Goal: Transaction & Acquisition: Subscribe to service/newsletter

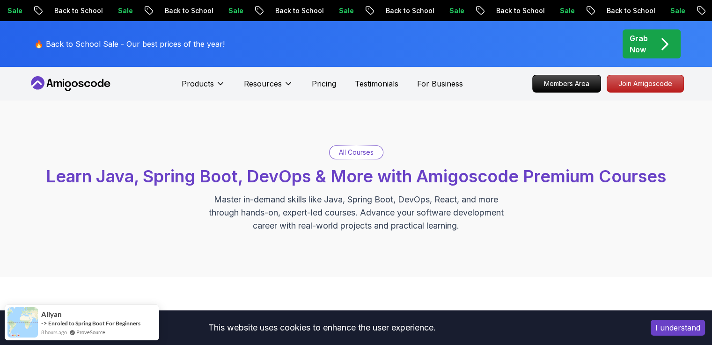
click at [358, 150] on p "All Courses" at bounding box center [356, 152] width 35 height 9
click at [346, 154] on p "All Courses" at bounding box center [356, 152] width 35 height 9
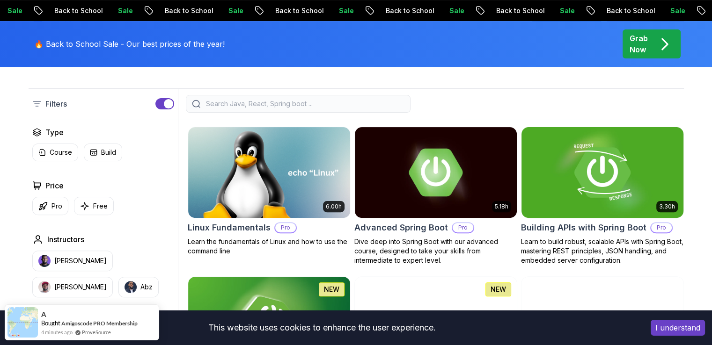
scroll to position [328, 0]
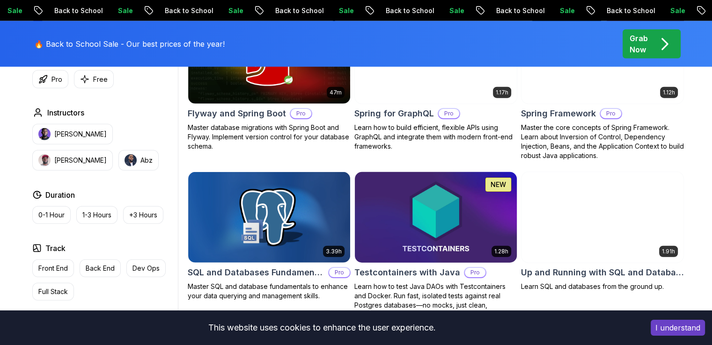
scroll to position [2481, 0]
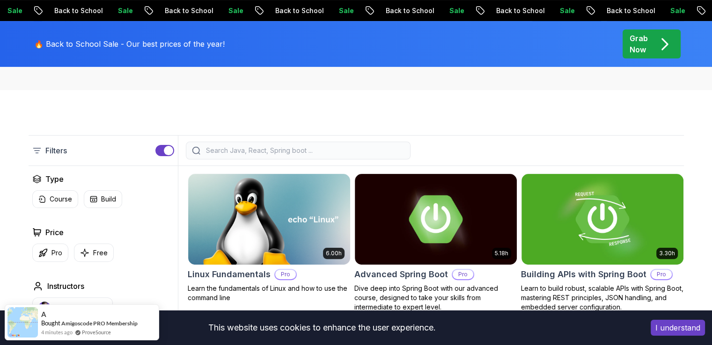
scroll to position [140, 0]
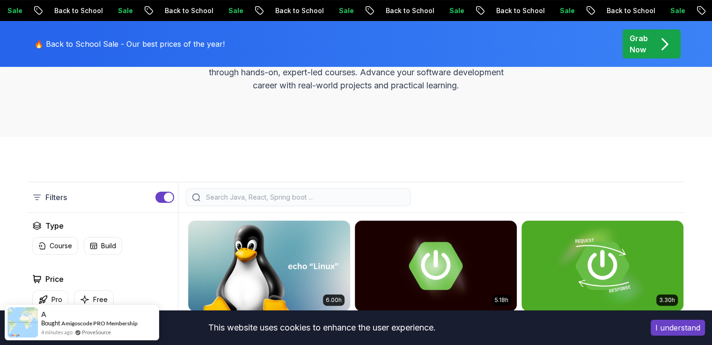
click at [271, 193] on input "search" at bounding box center [304, 197] width 200 height 9
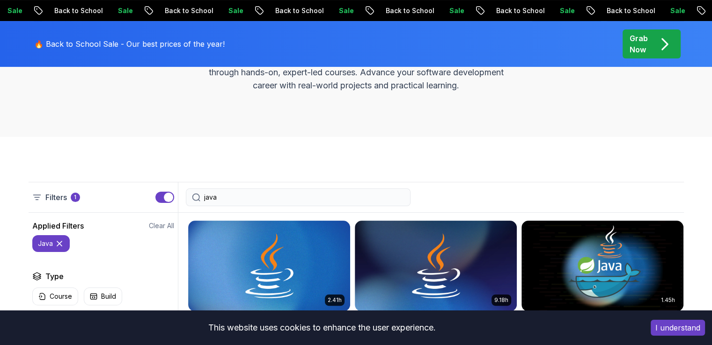
type input "java"
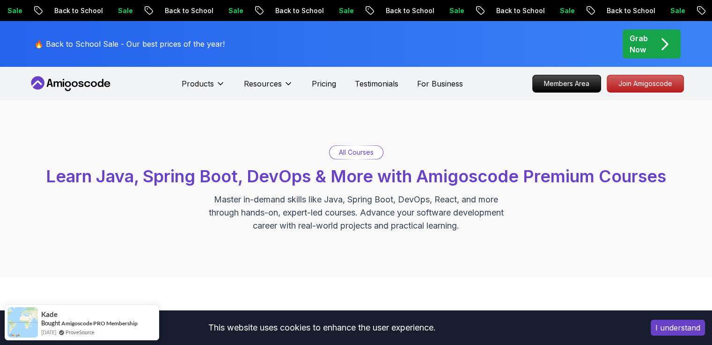
scroll to position [234, 0]
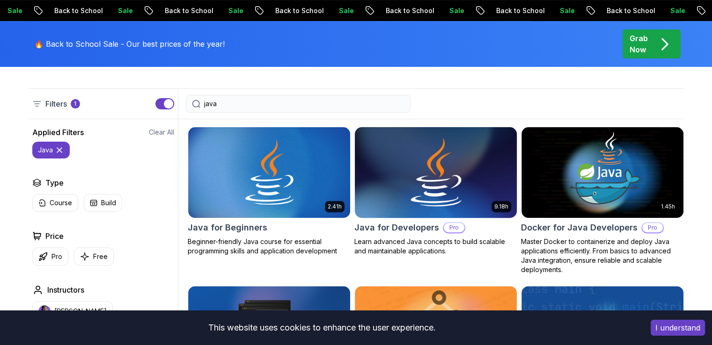
click at [492, 176] on img at bounding box center [436, 172] width 170 height 95
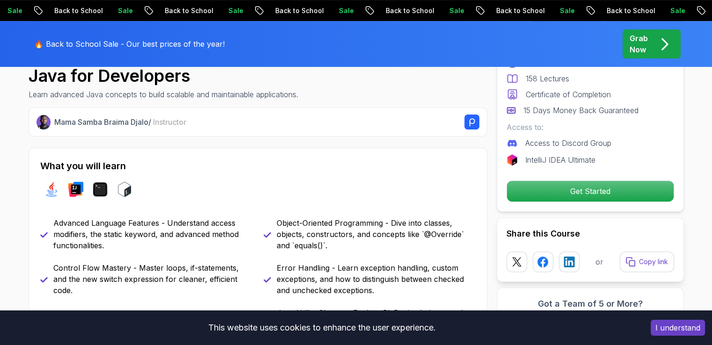
scroll to position [421, 0]
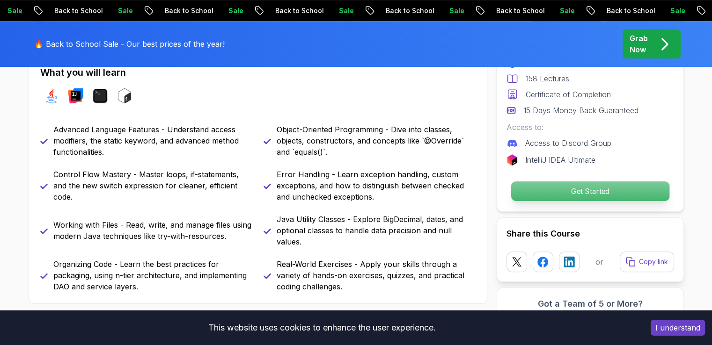
click at [575, 200] on p "Get Started" at bounding box center [590, 192] width 158 height 20
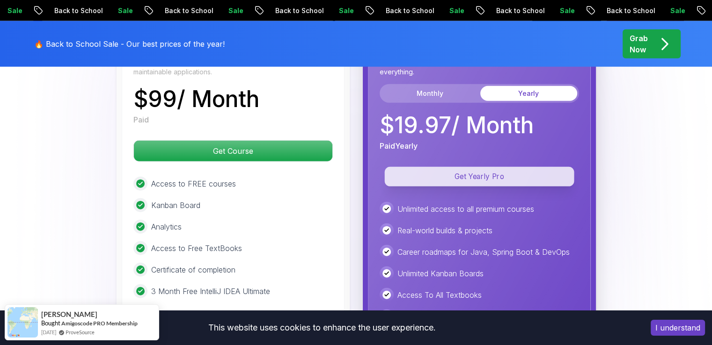
scroll to position [2335, 0]
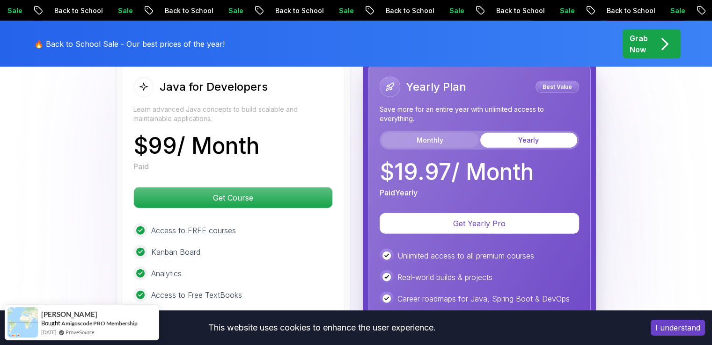
click at [434, 133] on button "Monthly" at bounding box center [430, 140] width 97 height 15
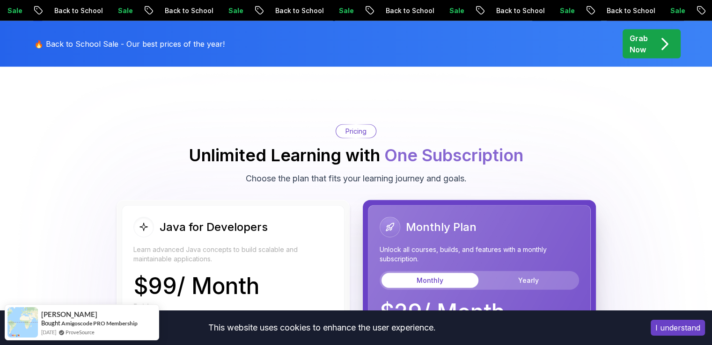
scroll to position [2241, 0]
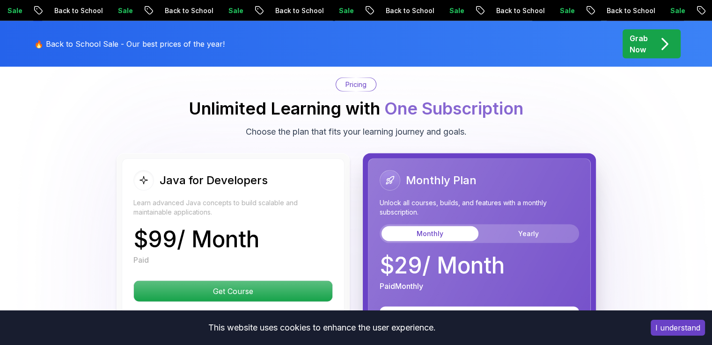
click at [299, 170] on div "Java for Developers" at bounding box center [232, 180] width 199 height 21
click at [140, 176] on icon at bounding box center [143, 181] width 9 height 10
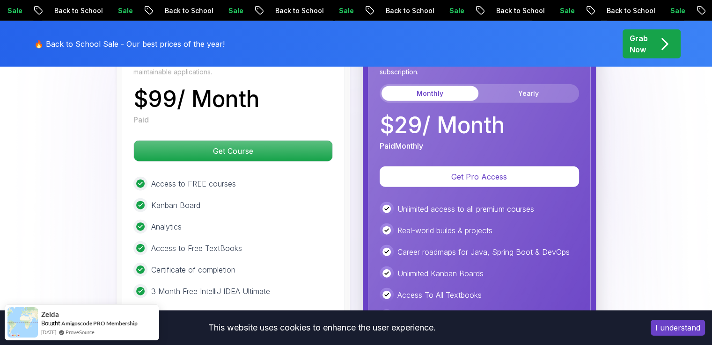
scroll to position [2288, 0]
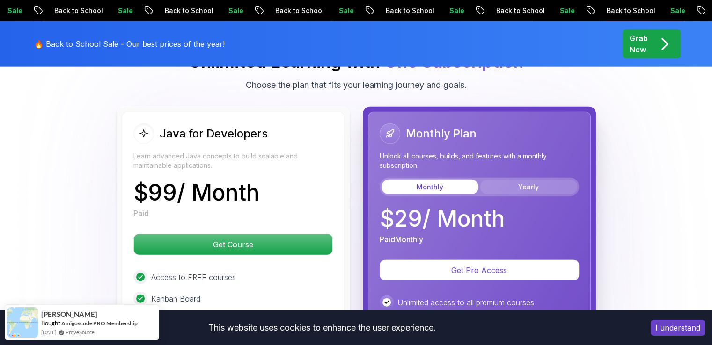
click at [513, 180] on button "Yearly" at bounding box center [528, 187] width 97 height 15
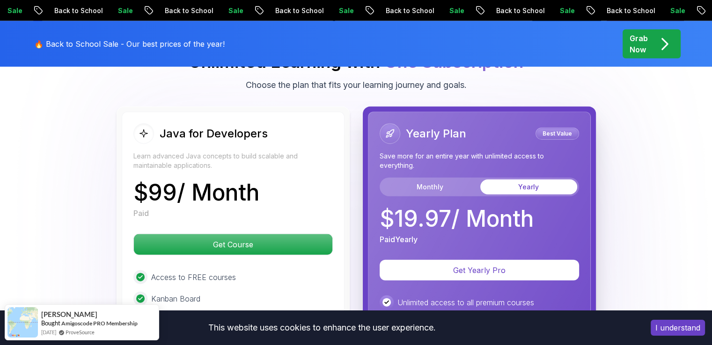
click at [556, 129] on p "Best Value" at bounding box center [557, 133] width 41 height 9
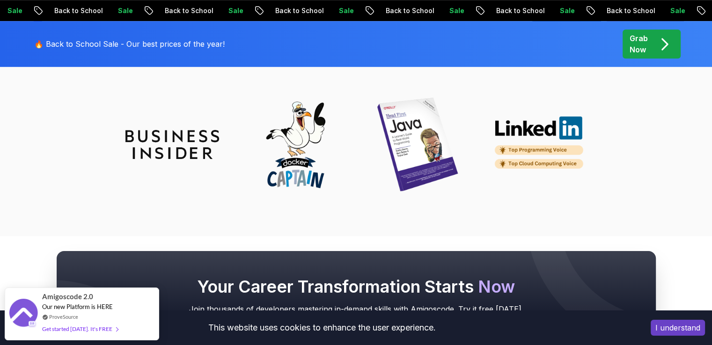
scroll to position [4081, 0]
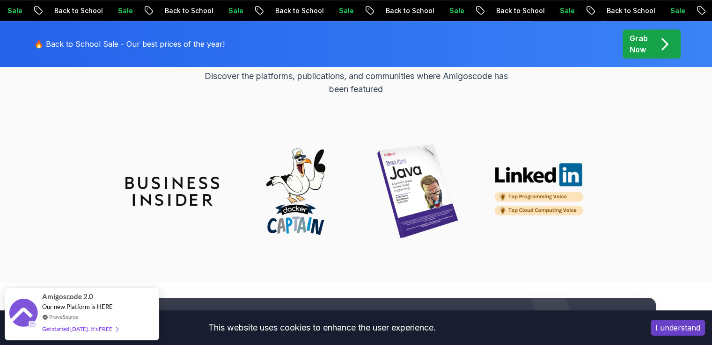
drag, startPoint x: 661, startPoint y: 205, endPoint x: 662, endPoint y: 197, distance: 8.0
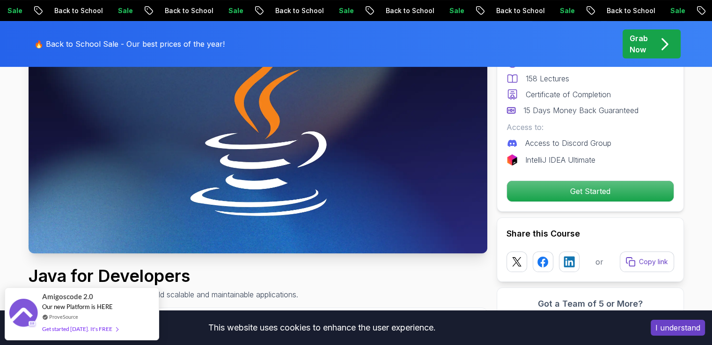
scroll to position [0, 0]
